Goal: Task Accomplishment & Management: Manage account settings

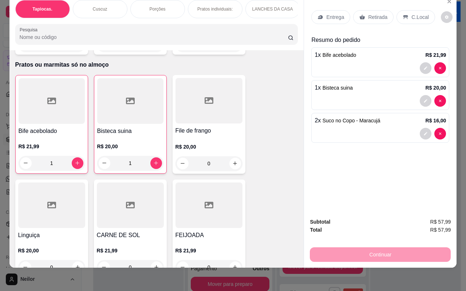
scroll to position [1887, 0]
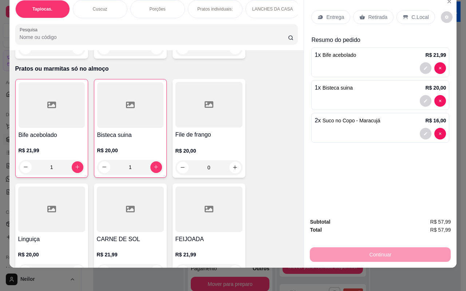
click at [218, 140] on div "R$ 20,00 0" at bounding box center [208, 157] width 67 height 35
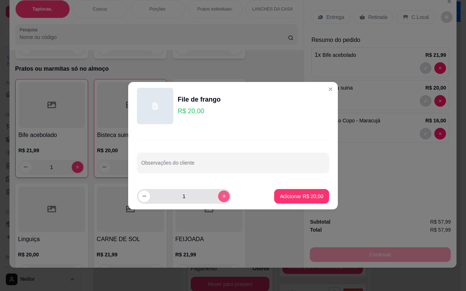
click at [221, 195] on icon "increase-product-quantity" at bounding box center [223, 195] width 5 height 5
click at [221, 196] on icon "increase-product-quantity" at bounding box center [223, 195] width 5 height 5
type input "4"
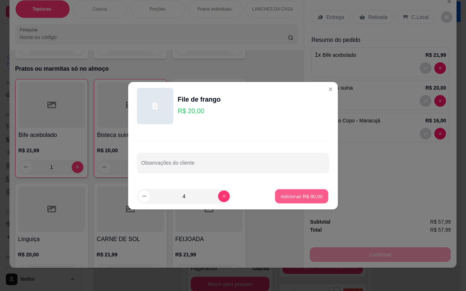
click at [292, 198] on p "Adicionar R$ 80,00" at bounding box center [302, 196] width 42 height 7
click at [292, 198] on div "Item avulso Tapiocas. Tapioca tradicional R$ 9,90 0 Tapioca de frango com catup…" at bounding box center [156, 158] width 294 height 217
type input "4"
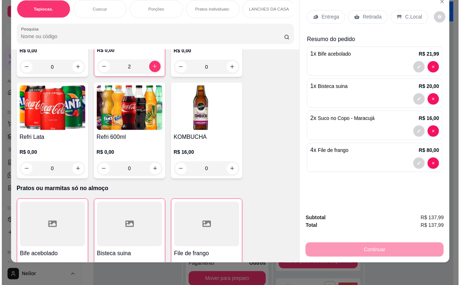
scroll to position [1705, 0]
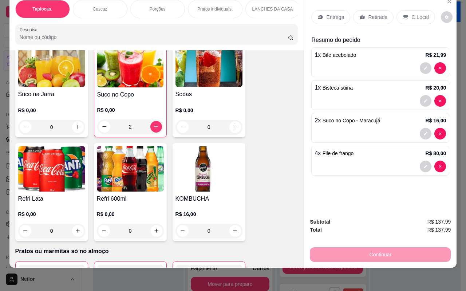
click at [151, 171] on img at bounding box center [130, 168] width 67 height 45
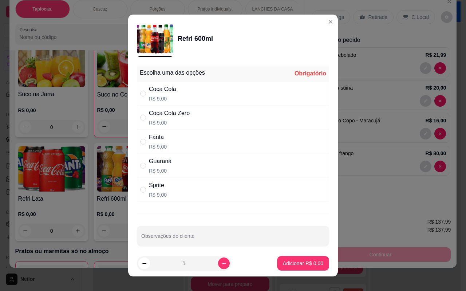
click at [187, 140] on div "Fanta R$ 9,00" at bounding box center [233, 142] width 192 height 24
click at [149, 165] on div "Guaraná" at bounding box center [160, 161] width 23 height 9
radio input "false"
radio input "true"
click at [283, 261] on p "Adicionar R$ 9,00" at bounding box center [303, 263] width 40 height 7
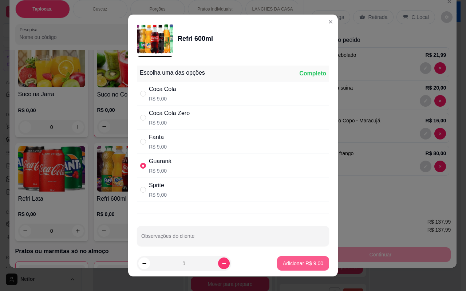
type input "1"
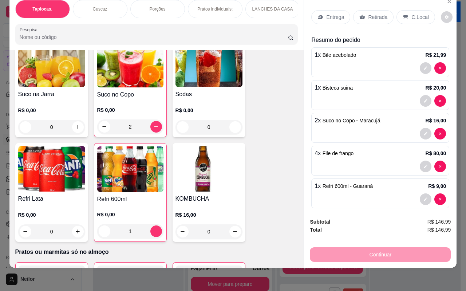
click at [403, 10] on div "C.Local" at bounding box center [415, 17] width 38 height 14
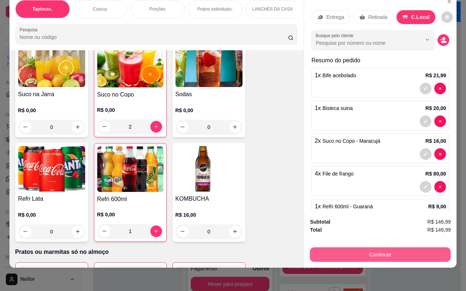
click at [364, 249] on button "Continuar" at bounding box center [380, 254] width 141 height 15
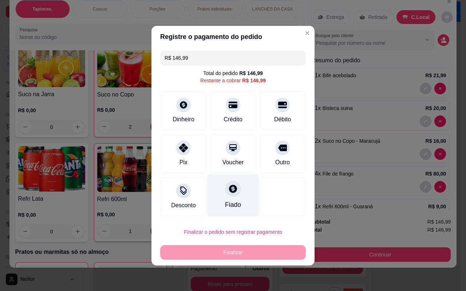
click at [234, 190] on icon at bounding box center [232, 188] width 9 height 9
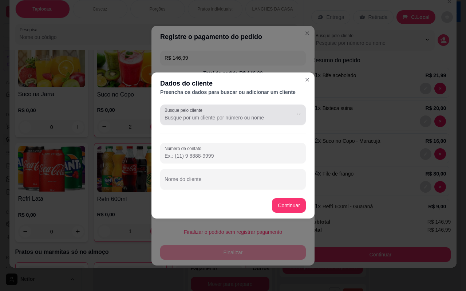
click at [279, 114] on div at bounding box center [233, 114] width 137 height 15
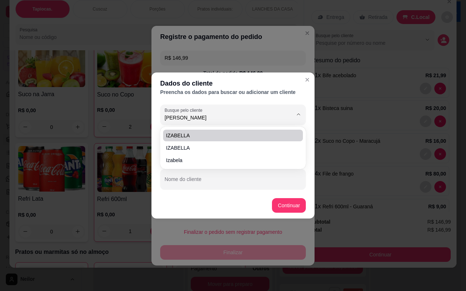
click at [198, 134] on span "IZABELLA" at bounding box center [229, 135] width 127 height 7
type input "IZABELLA"
type input "[PHONE_NUMBER]"
type input "IZABELLA"
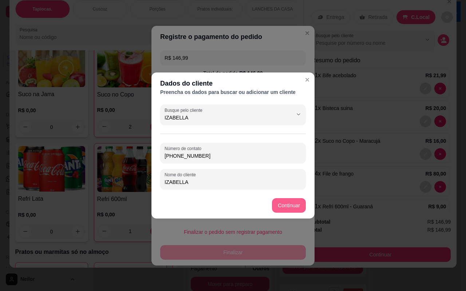
type input "IZABELLA"
type input "R$ 0,00"
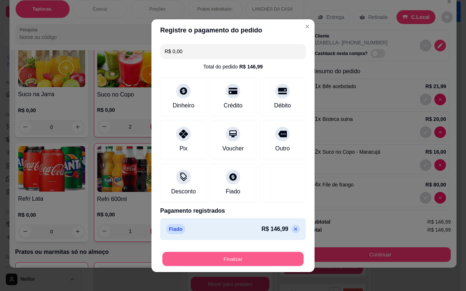
click at [234, 258] on button "Finalizar" at bounding box center [232, 258] width 141 height 14
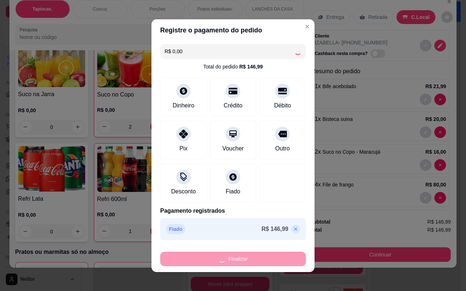
type input "0"
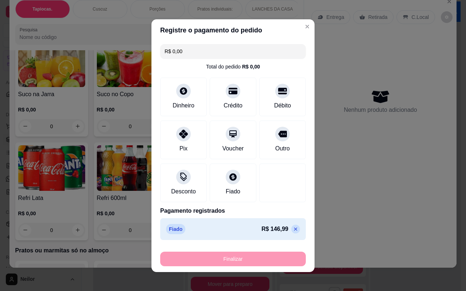
type input "-R$ 146,99"
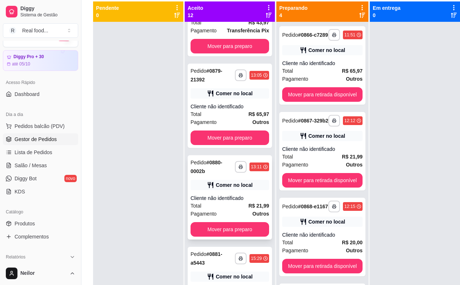
scroll to position [817, 0]
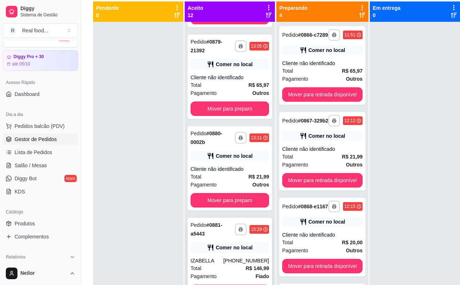
click at [245, 245] on div "Comer no local" at bounding box center [234, 247] width 37 height 7
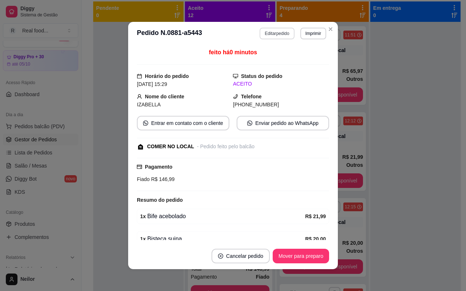
click at [280, 35] on button "Editar pedido" at bounding box center [277, 34] width 35 height 12
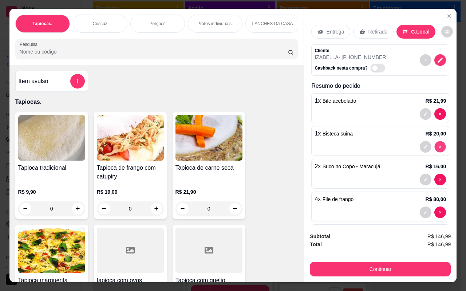
type input "0"
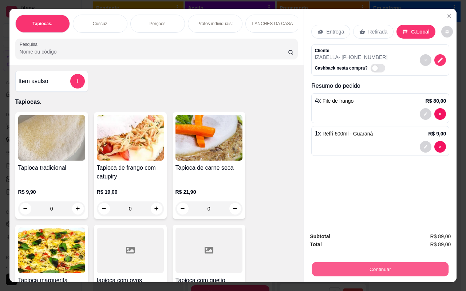
click at [375, 266] on button "Continuar" at bounding box center [380, 269] width 136 height 14
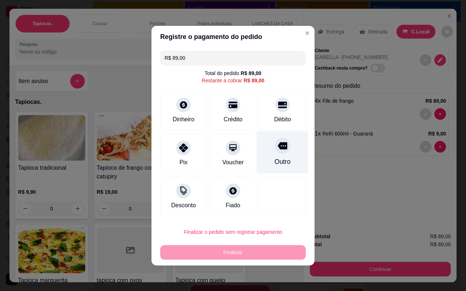
click at [279, 153] on div at bounding box center [282, 146] width 16 height 16
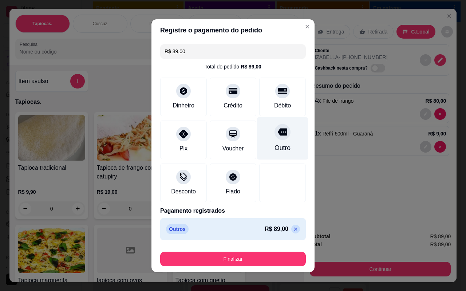
type input "R$ 0,00"
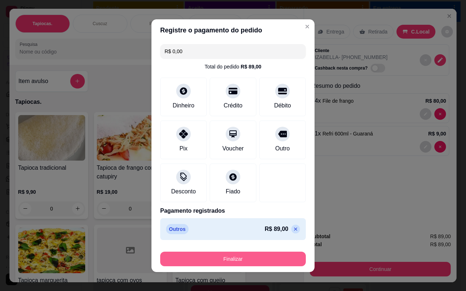
click at [233, 257] on button "Finalizar" at bounding box center [233, 258] width 146 height 15
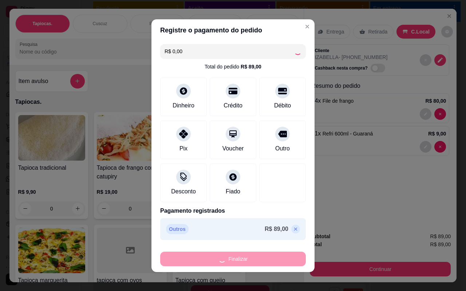
type input "0"
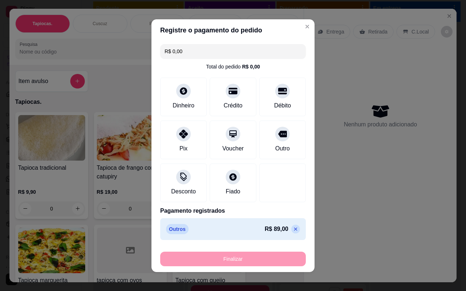
type input "-R$ 89,00"
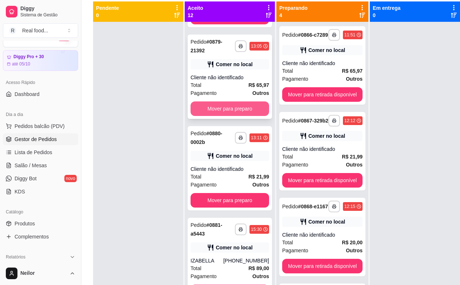
click at [231, 107] on button "Mover para preparo" at bounding box center [230, 109] width 79 height 15
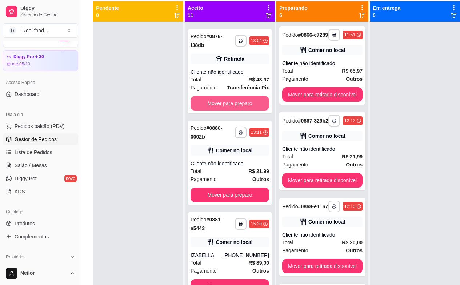
scroll to position [725, 0]
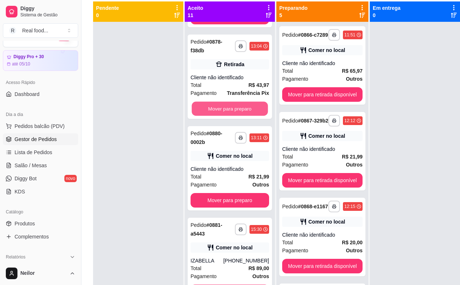
click at [231, 107] on button "Mover para preparo" at bounding box center [230, 109] width 76 height 14
click at [231, 107] on div "Mover para preparo" at bounding box center [230, 109] width 79 height 15
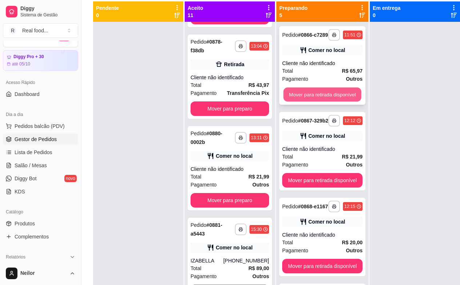
click at [334, 98] on button "Mover para retirada disponível" at bounding box center [323, 95] width 78 height 14
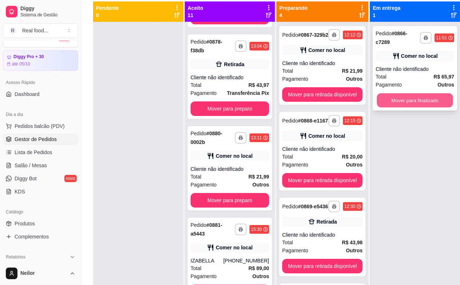
click at [417, 99] on button "Mover para finalizado" at bounding box center [415, 101] width 76 height 14
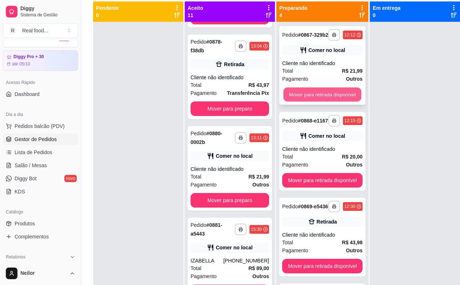
click at [332, 95] on button "Mover para retirada disponível" at bounding box center [323, 95] width 78 height 14
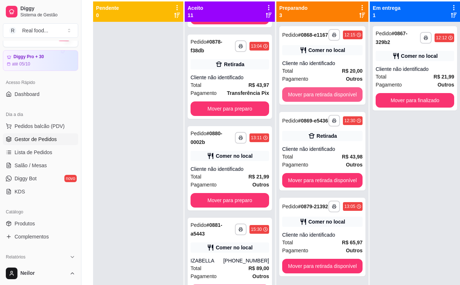
click at [332, 95] on button "Mover para retirada disponível" at bounding box center [322, 94] width 80 height 15
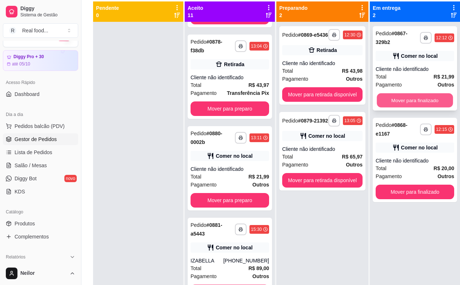
click at [432, 102] on button "Mover para finalizado" at bounding box center [415, 101] width 76 height 14
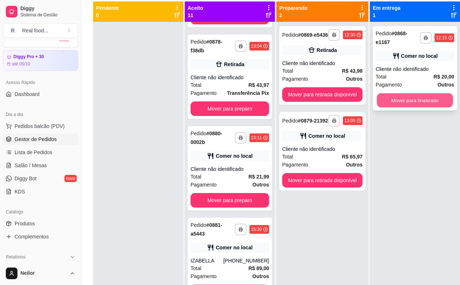
click at [420, 102] on button "Mover para finalizado" at bounding box center [415, 101] width 76 height 14
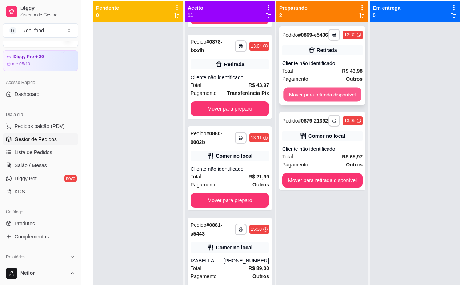
click at [346, 99] on button "Mover para retirada disponível" at bounding box center [323, 95] width 78 height 14
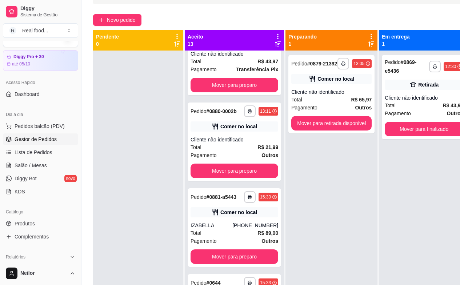
scroll to position [0, 0]
